Goal: Transaction & Acquisition: Purchase product/service

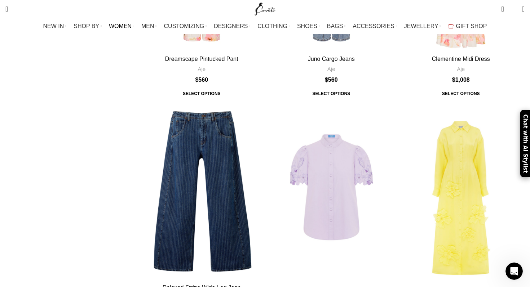
scroll to position [1734, 0]
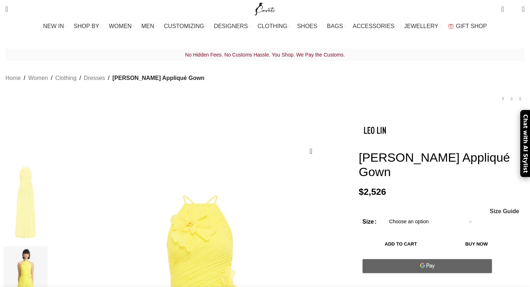
click at [48, 246] on img at bounding box center [26, 288] width 44 height 84
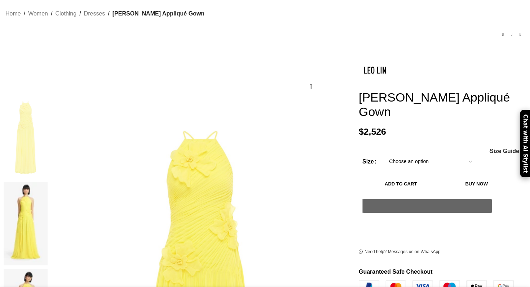
scroll to position [73, 0]
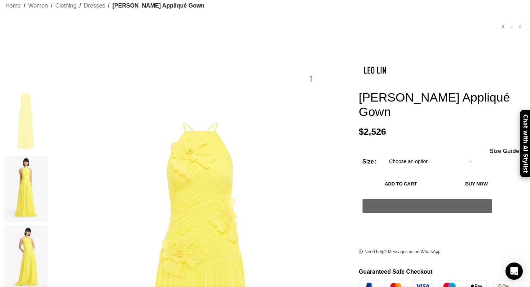
click at [48, 241] on img "3 / 8" at bounding box center [26, 259] width 44 height 66
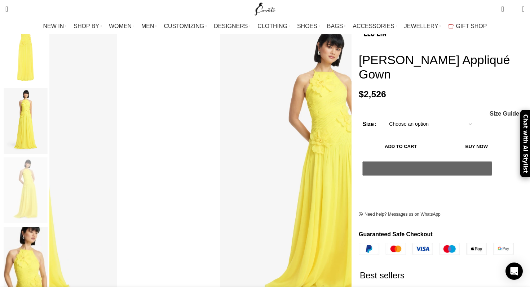
scroll to position [163, 0]
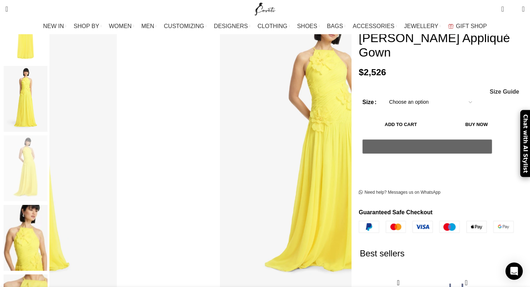
click at [48, 241] on img "4 / 8" at bounding box center [26, 238] width 44 height 66
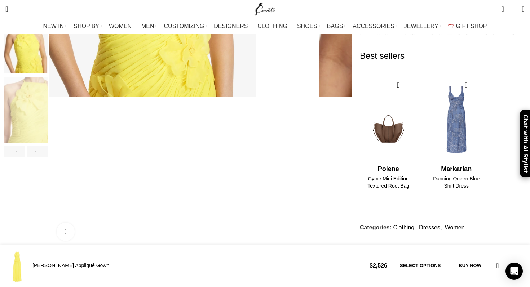
scroll to position [376, 0]
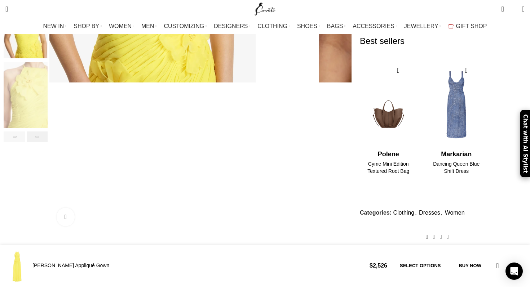
click at [48, 132] on div "Next slide" at bounding box center [37, 137] width 21 height 11
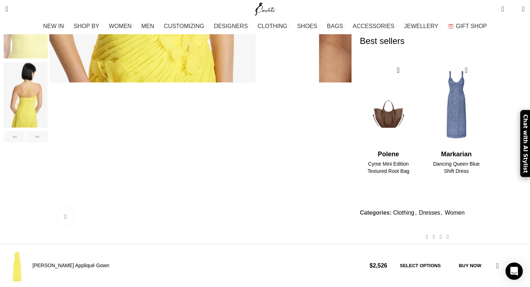
click at [48, 95] on img "6 / 8" at bounding box center [26, 95] width 44 height 66
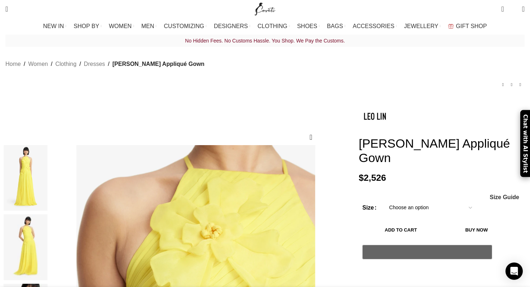
scroll to position [0, 76]
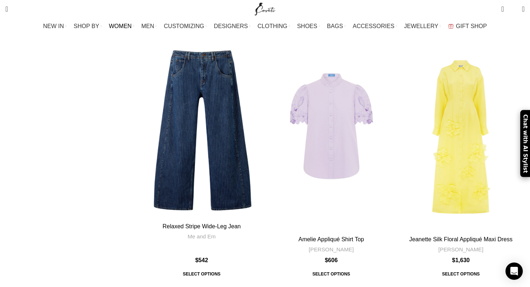
scroll to position [1991, 0]
